Goal: Navigation & Orientation: Find specific page/section

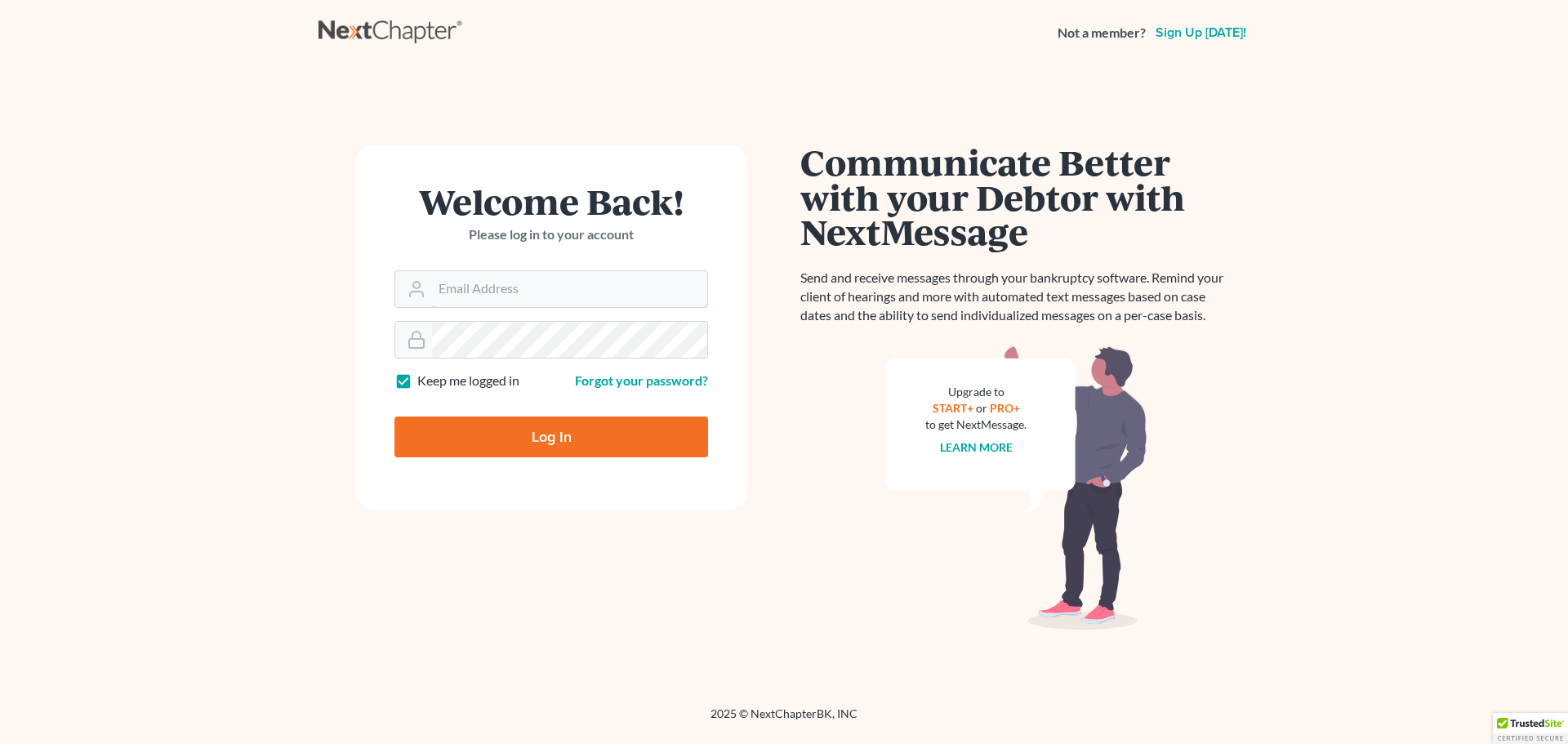
type input "[EMAIL_ADDRESS][DOMAIN_NAME]"
click at [486, 436] on input "Log In" at bounding box center [551, 436] width 313 height 40
type input "Thinking..."
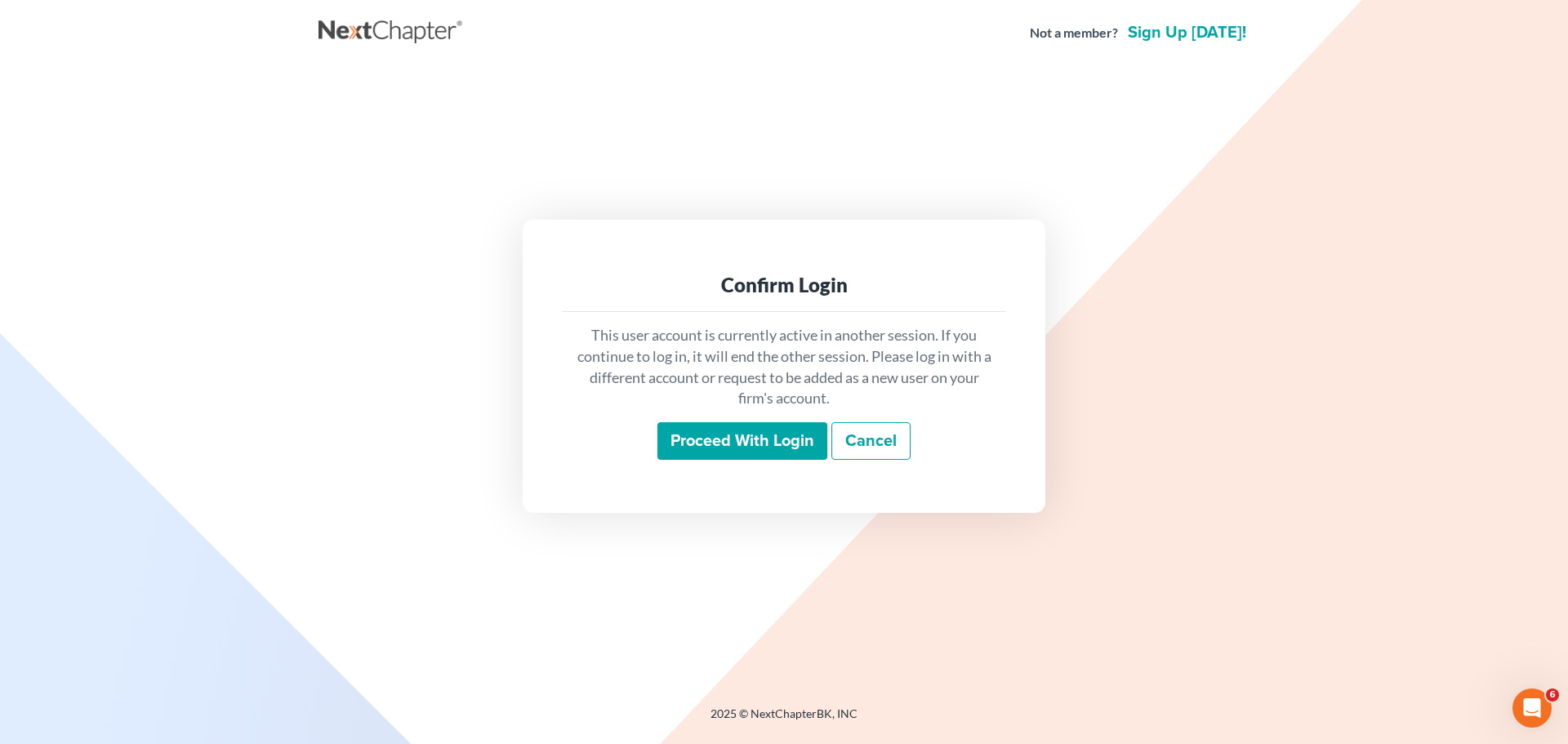
click at [725, 447] on input "Proceed with login" at bounding box center [742, 441] width 170 height 38
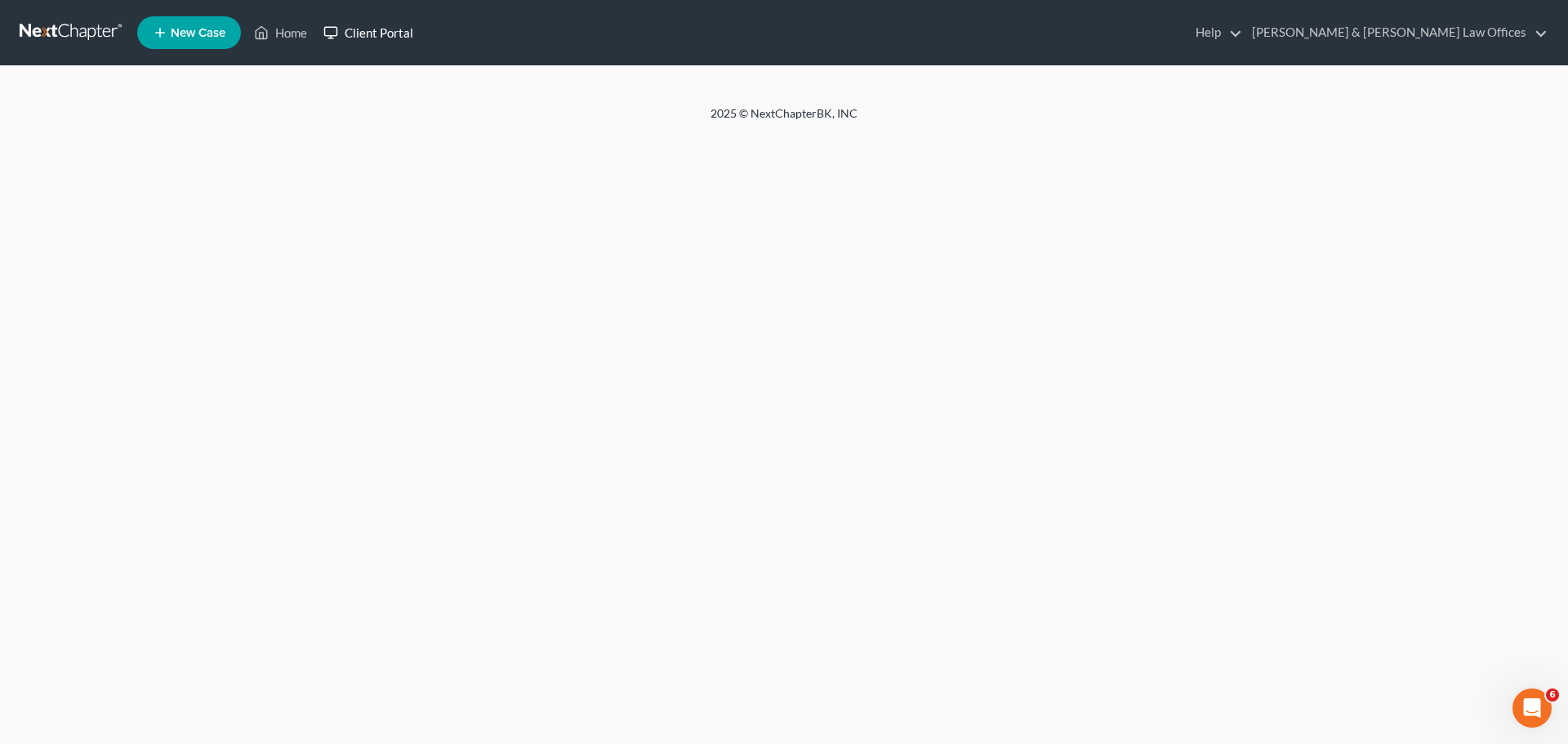
click at [376, 37] on link "Client Portal" at bounding box center [368, 33] width 106 height 30
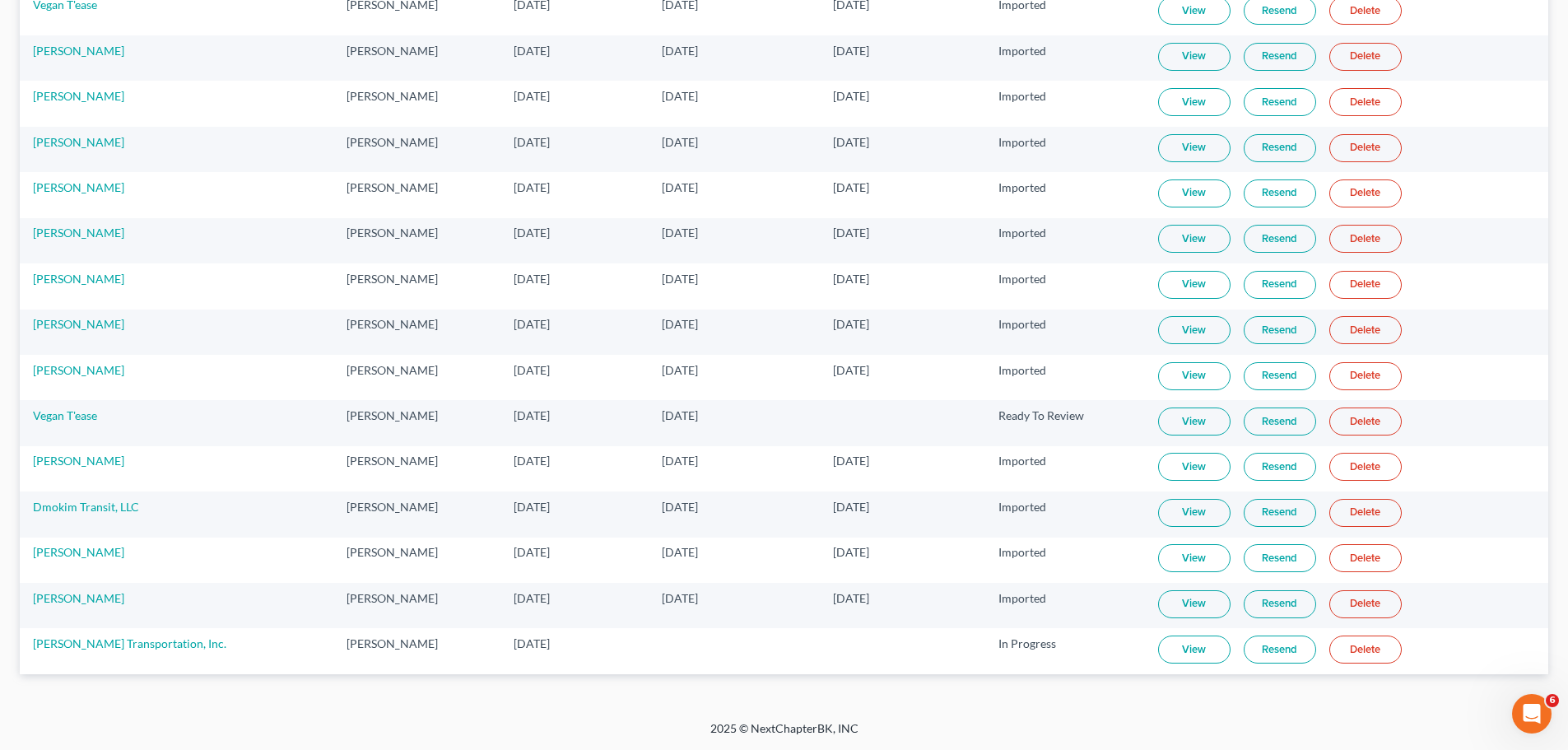
scroll to position [225, 0]
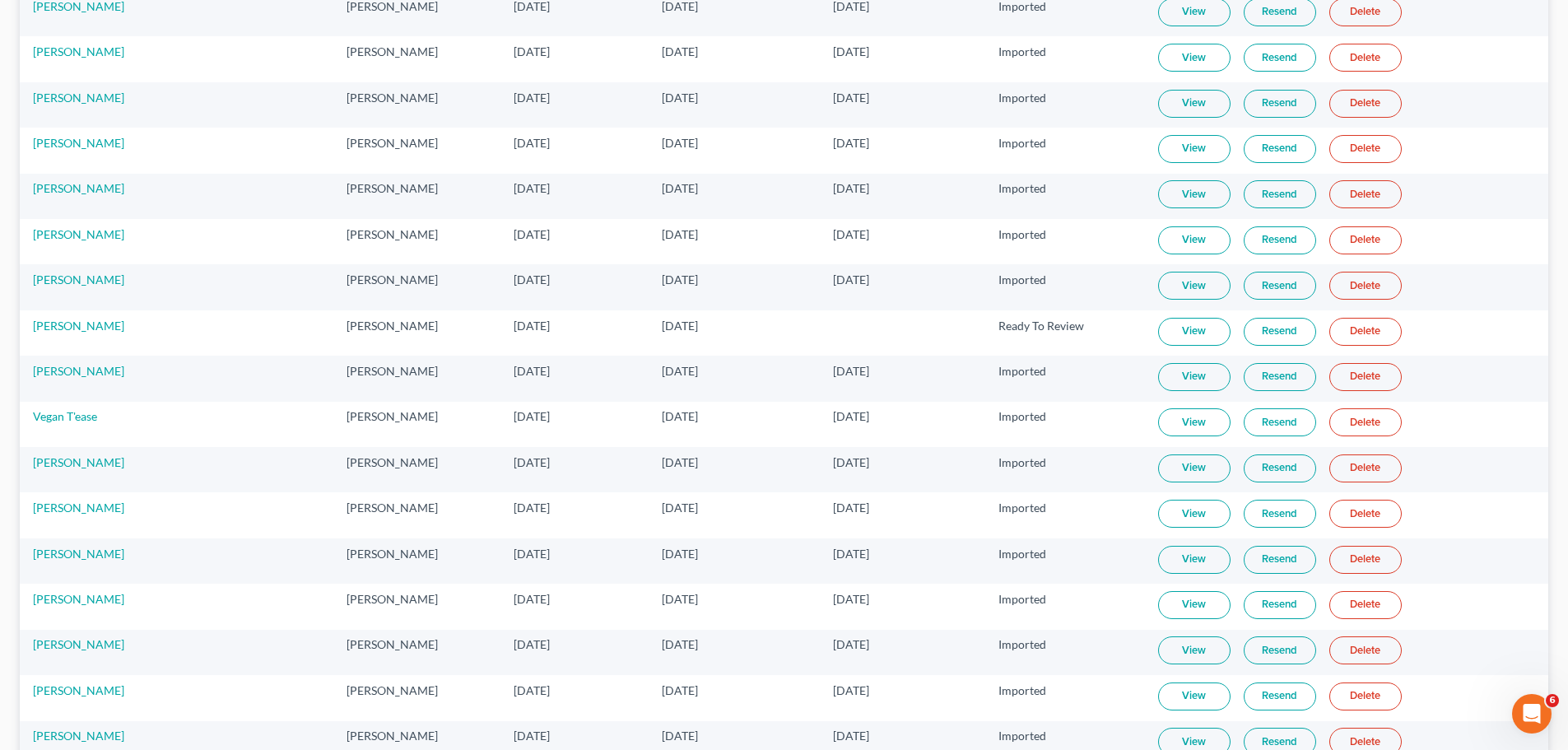
click at [135, 256] on td "Lionel Kimble Jr" at bounding box center [176, 241] width 313 height 45
